Goal: Complete application form: Complete application form

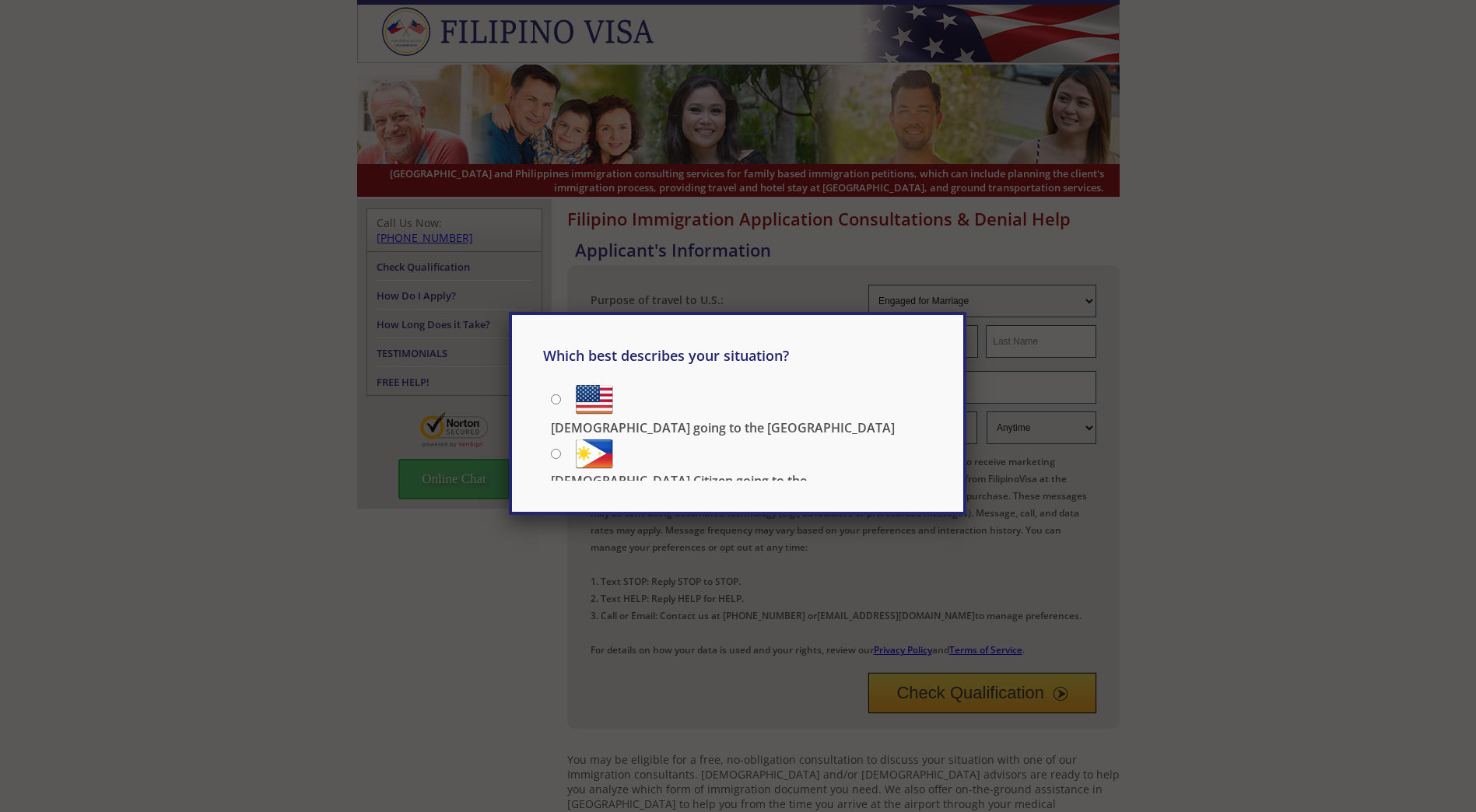
click at [655, 472] on p "[DEMOGRAPHIC_DATA] Citizen going to the [DEMOGRAPHIC_DATA]" at bounding box center [741, 489] width 381 height 34
click at [561, 449] on input "[DEMOGRAPHIC_DATA] Citizen going to the [DEMOGRAPHIC_DATA]" at bounding box center [556, 454] width 10 height 10
radio input "true"
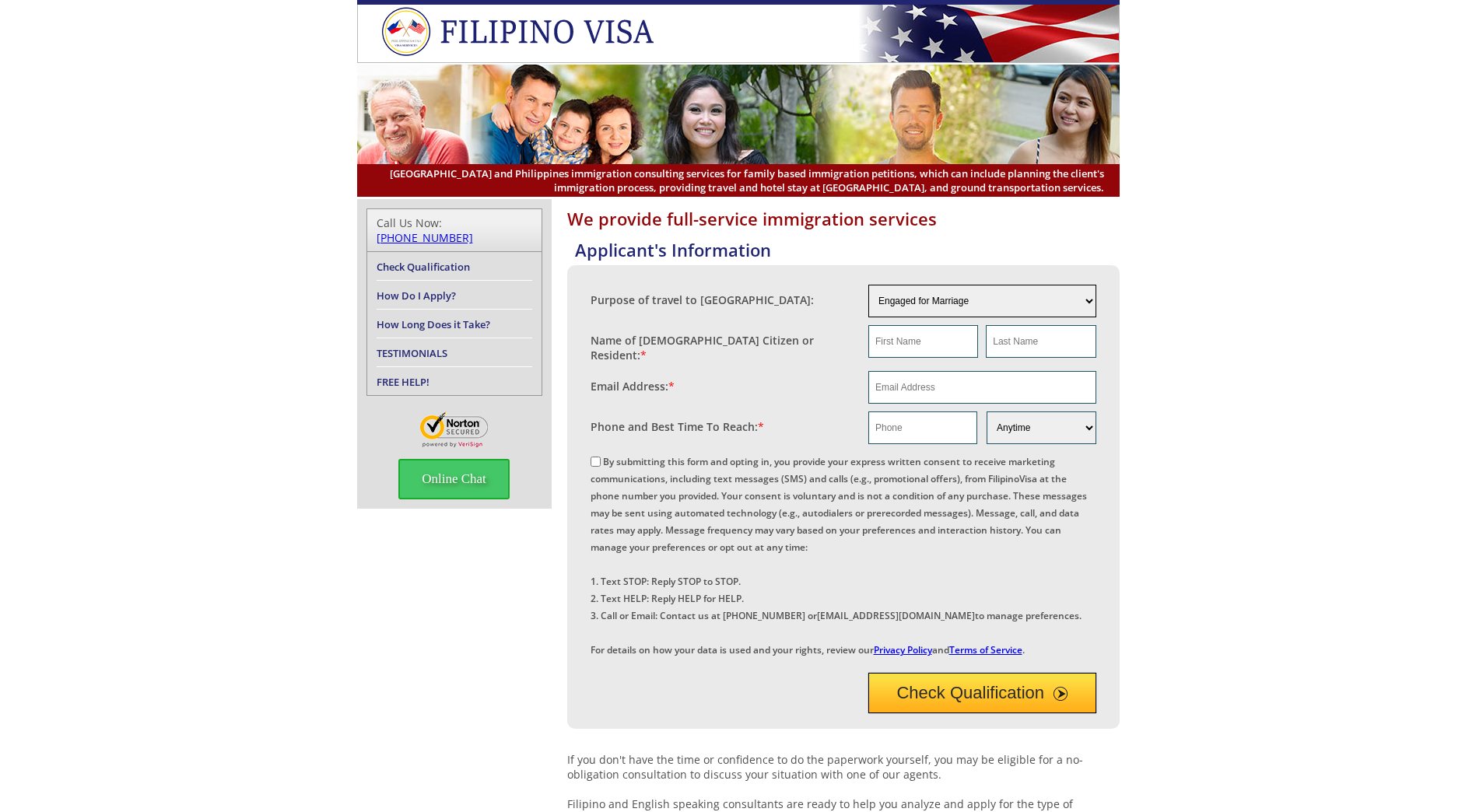
click at [925, 297] on select "Engaged for Marriage Already Married to U.S. Citizen / Resident For Short Term …" at bounding box center [982, 301] width 228 height 33
click at [929, 297] on select "Engaged for Marriage Already Married to U.S. Citizen / Resident For Short Term …" at bounding box center [982, 301] width 228 height 33
